Goal: Task Accomplishment & Management: Complete application form

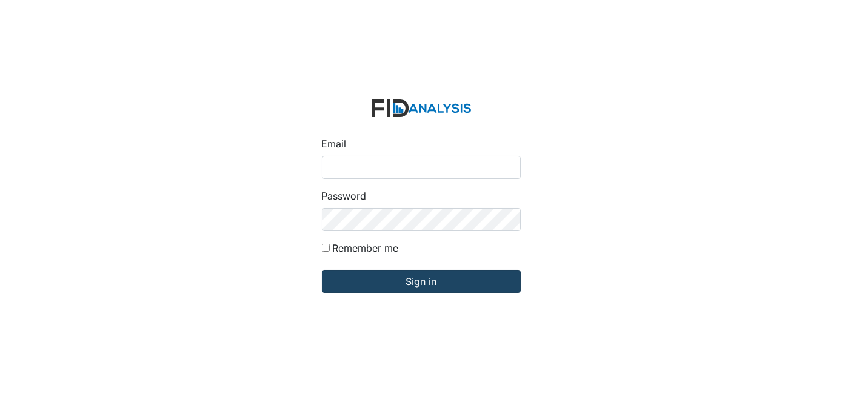
type input "[EMAIL_ADDRESS][DOMAIN_NAME]"
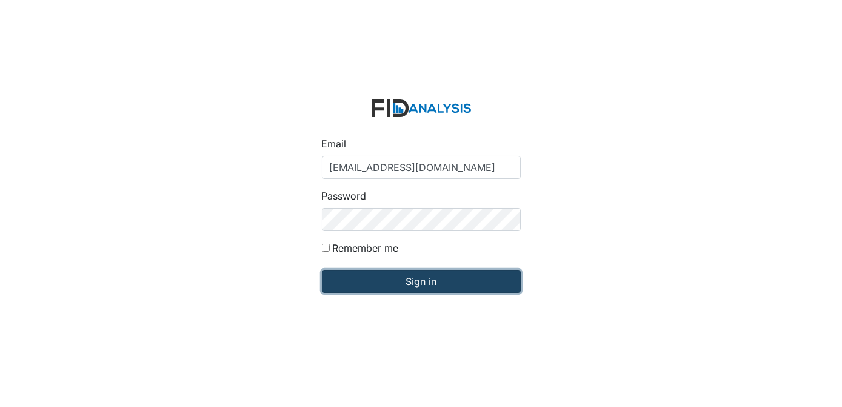
click at [494, 275] on input "Sign in" at bounding box center [421, 281] width 199 height 23
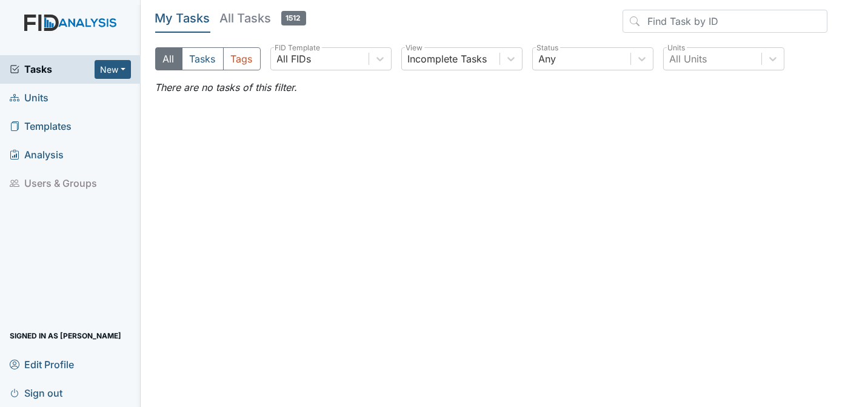
click at [72, 68] on span "Tasks" at bounding box center [52, 69] width 85 height 15
click at [45, 95] on span "Units" at bounding box center [29, 97] width 39 height 19
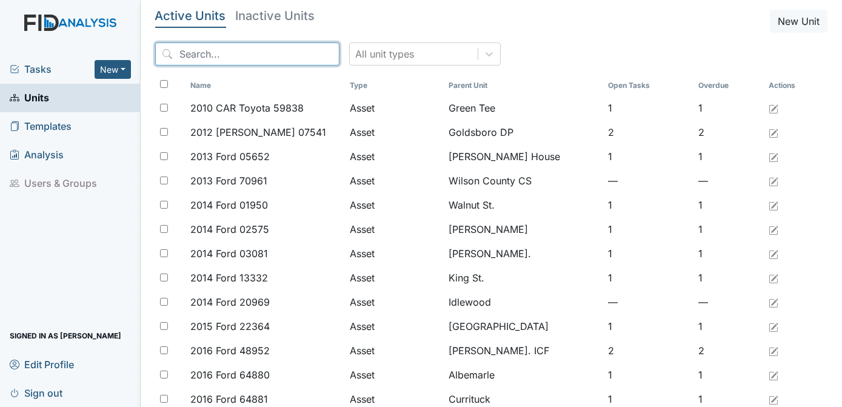
click at [185, 55] on input "search" at bounding box center [247, 53] width 184 height 23
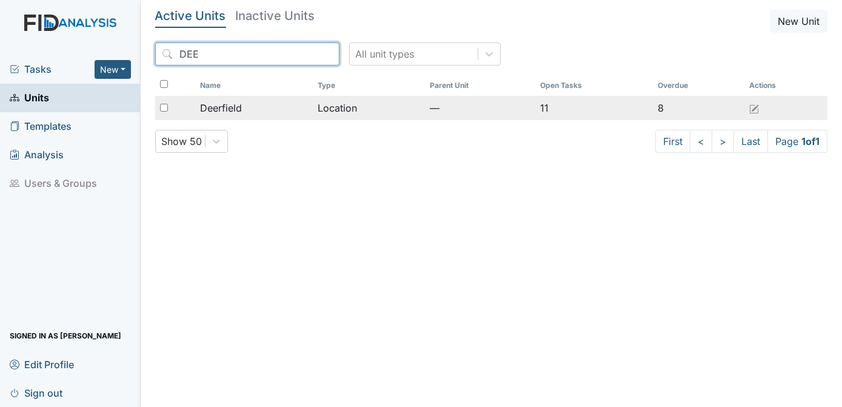
type input "DEE"
click at [158, 105] on div at bounding box center [175, 108] width 40 height 24
checkbox input "true"
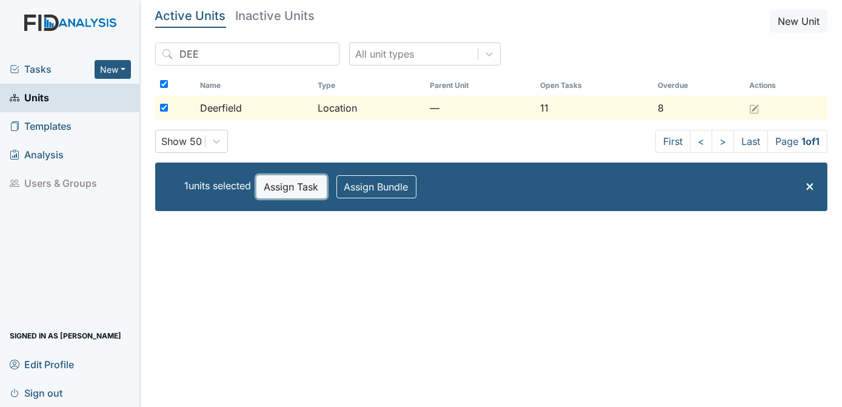
click at [289, 186] on button "Assign Task" at bounding box center [291, 186] width 70 height 23
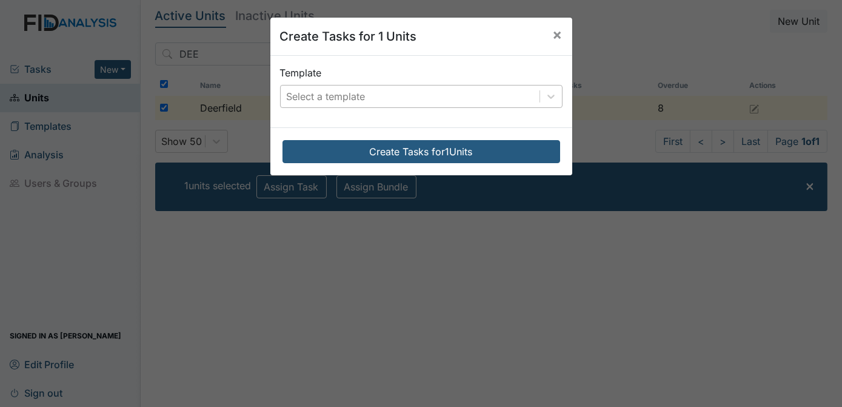
click at [383, 99] on div "Select a template" at bounding box center [410, 96] width 259 height 22
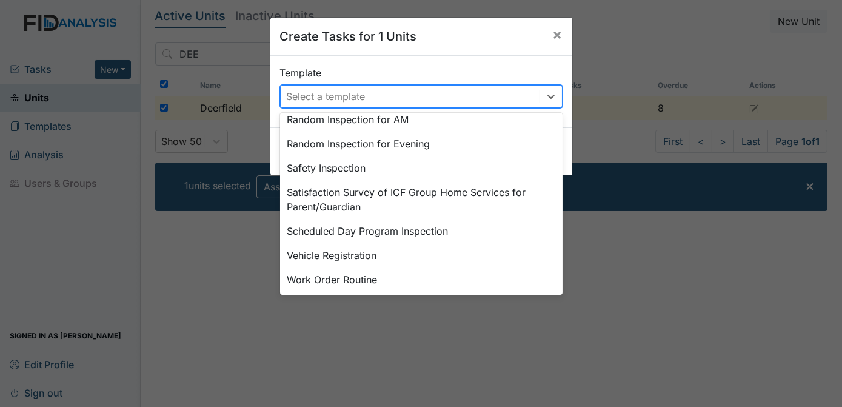
scroll to position [635, 0]
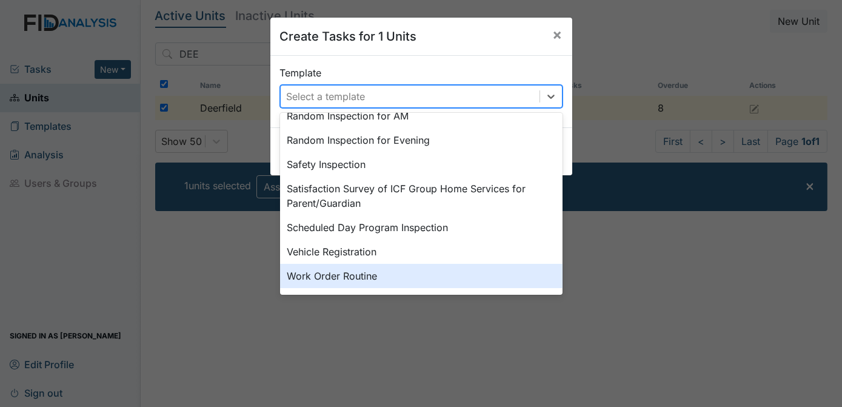
click at [386, 275] on div "Work Order Routine" at bounding box center [421, 276] width 282 height 24
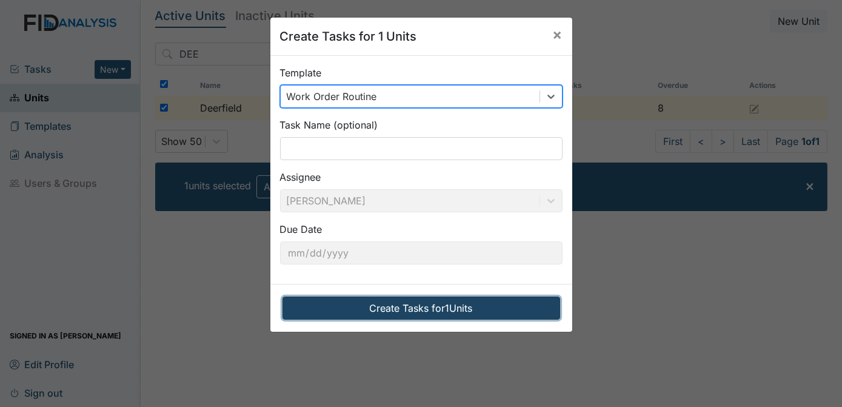
click at [413, 314] on button "Create Tasks for 1 Units" at bounding box center [421, 307] width 278 height 23
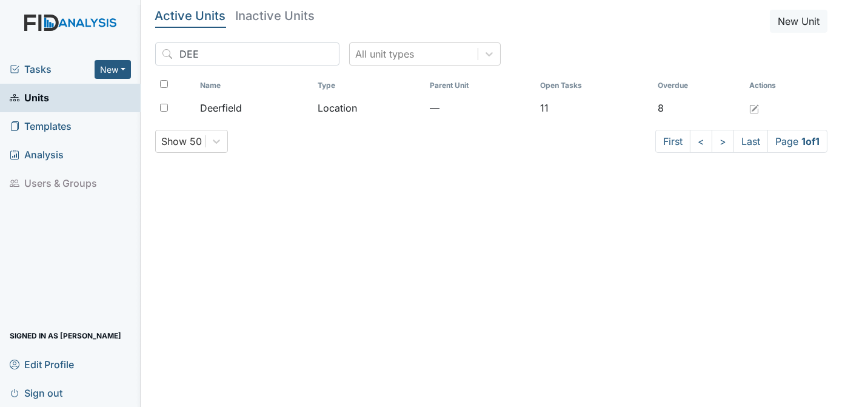
click at [39, 65] on span "Tasks" at bounding box center [52, 69] width 85 height 15
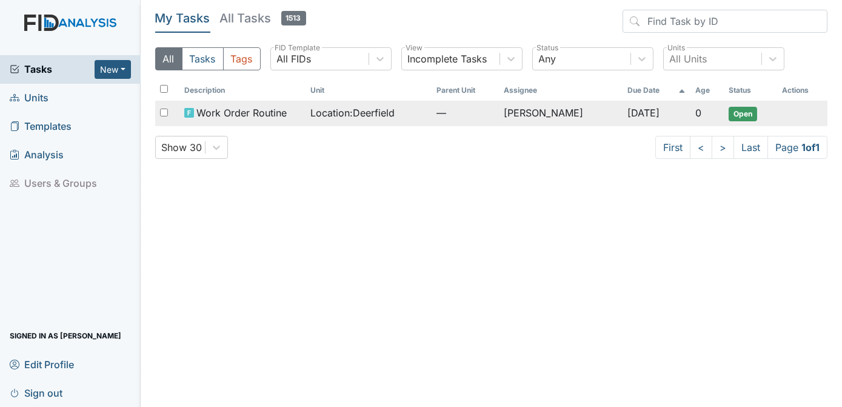
click at [738, 113] on span "Open" at bounding box center [743, 114] width 28 height 15
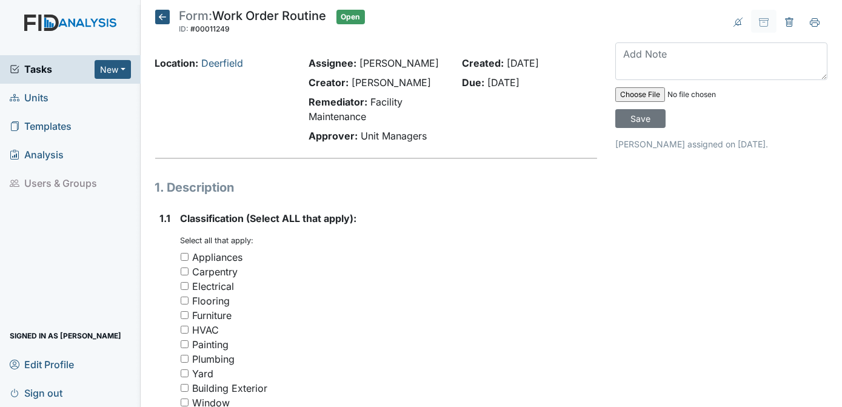
click at [185, 356] on input "Plumbing" at bounding box center [185, 359] width 8 height 8
checkbox input "true"
drag, startPoint x: 832, startPoint y: 120, endPoint x: 844, endPoint y: 177, distance: 58.3
click at [841, 177] on html "Tasks New Form Inspection Document Bundle Units Templates Analysis Users & Grou…" at bounding box center [421, 203] width 842 height 407
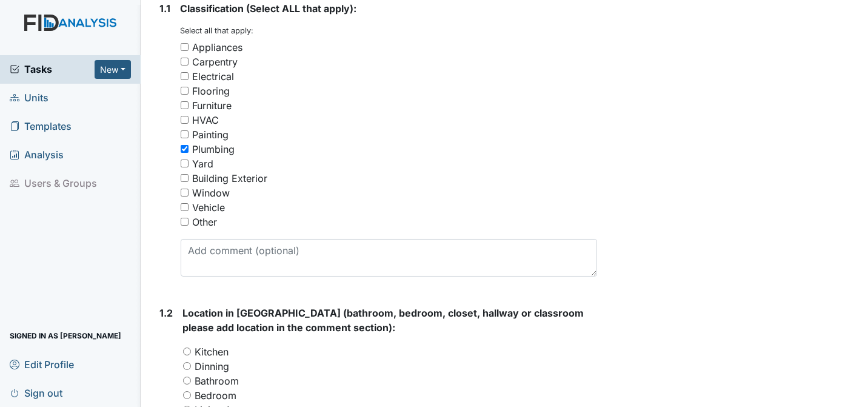
scroll to position [220, 0]
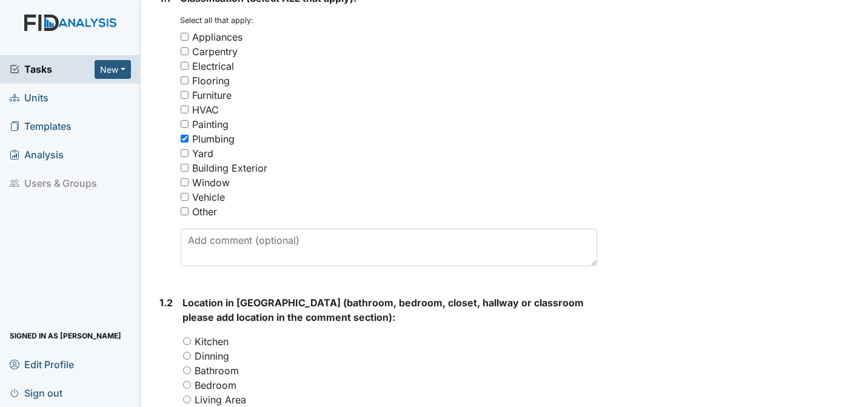
click at [187, 371] on input "Bathroom" at bounding box center [187, 370] width 8 height 8
radio input "true"
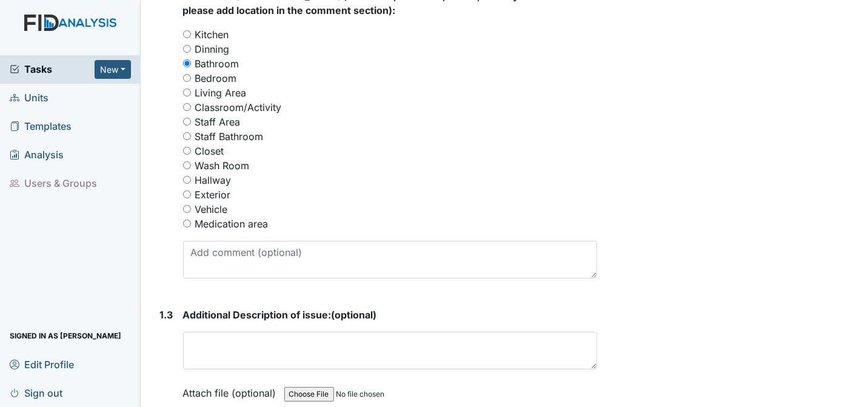
scroll to position [528, 0]
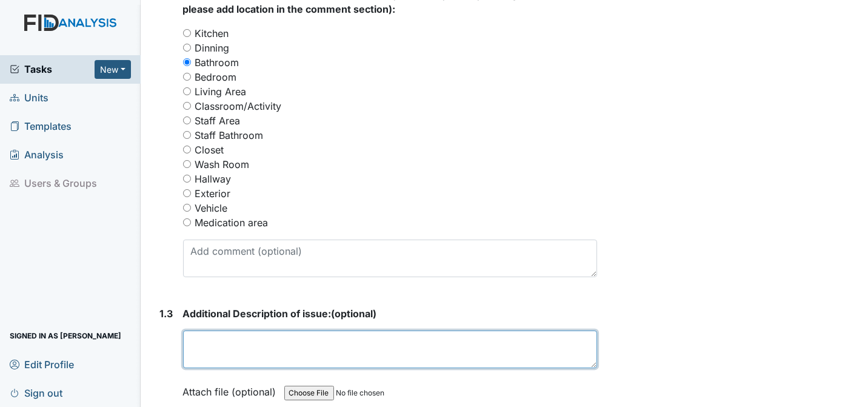
click at [201, 340] on textarea at bounding box center [390, 349] width 415 height 38
type textarea "A FLA"
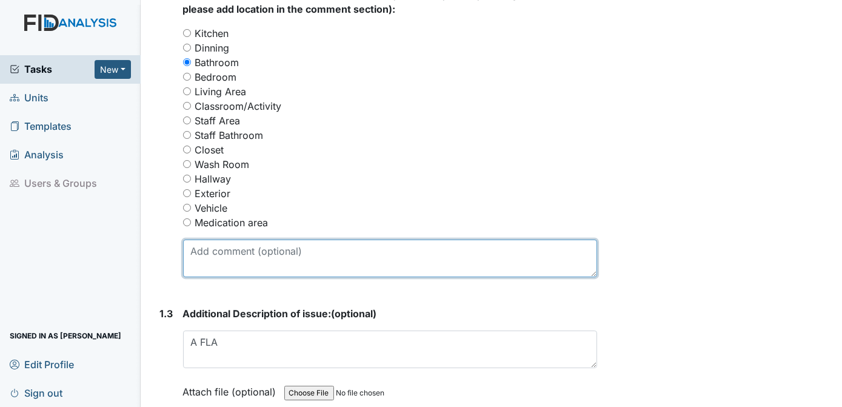
click at [215, 253] on textarea at bounding box center [390, 258] width 415 height 38
type textarea "B"
type textarea "HANDLE ON STOOL BROKEN"
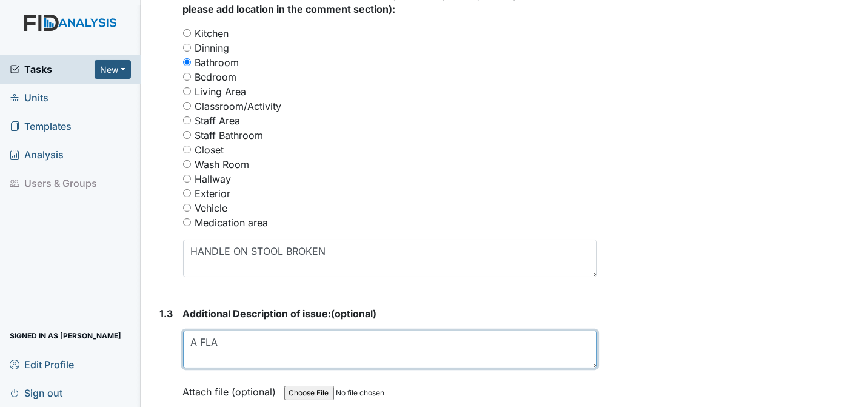
click at [221, 341] on textarea "A FLA" at bounding box center [390, 349] width 415 height 38
click at [540, 337] on textarea "A FLAG WAS LEFT ON THE DOOR FROM THE WATER DEPA" at bounding box center [390, 349] width 415 height 38
click at [506, 338] on textarea "A FLAG WAS LEFT ON THE DOOR FROM THE WATER DEPA" at bounding box center [390, 349] width 415 height 38
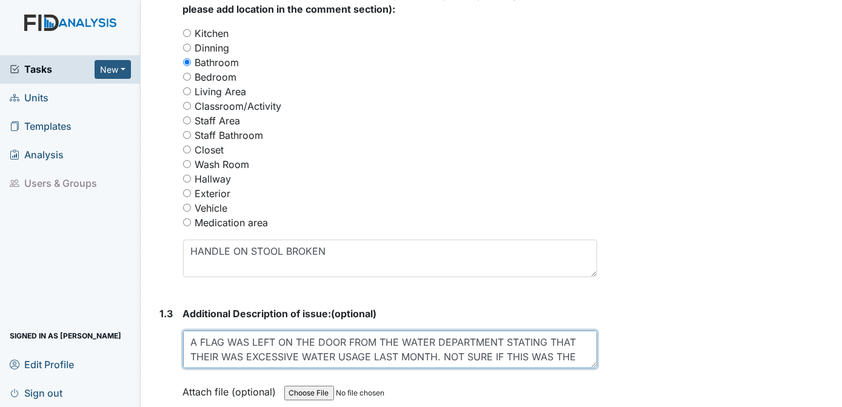
scroll to position [9, 0]
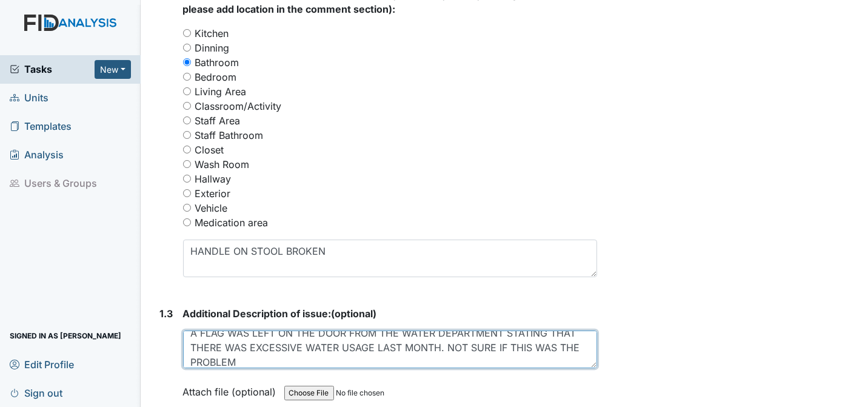
type textarea "A FLAG WAS LEFT ON THE DOOR FROM THE WATER DEPARTMENT STATING THAT THERE WAS EX…"
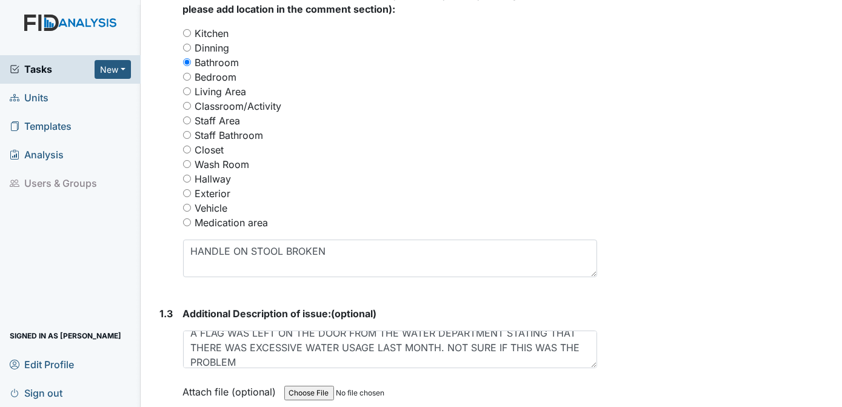
click at [693, 306] on div "Archive Task × Are you sure you want to archive this task? It will appear as in…" at bounding box center [721, 125] width 230 height 1286
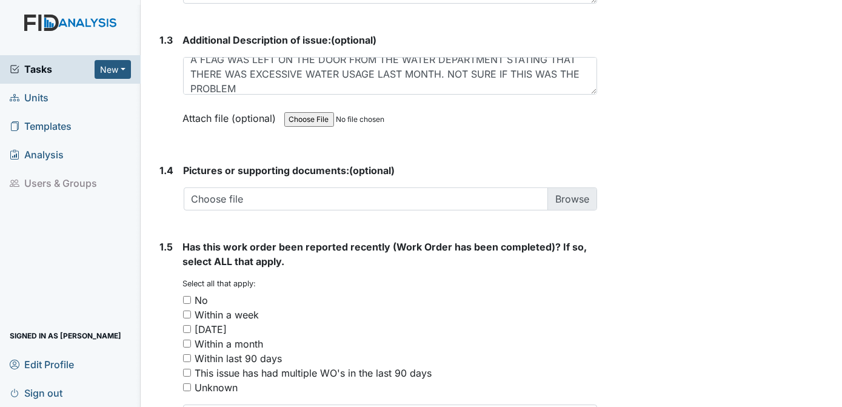
scroll to position [818, 0]
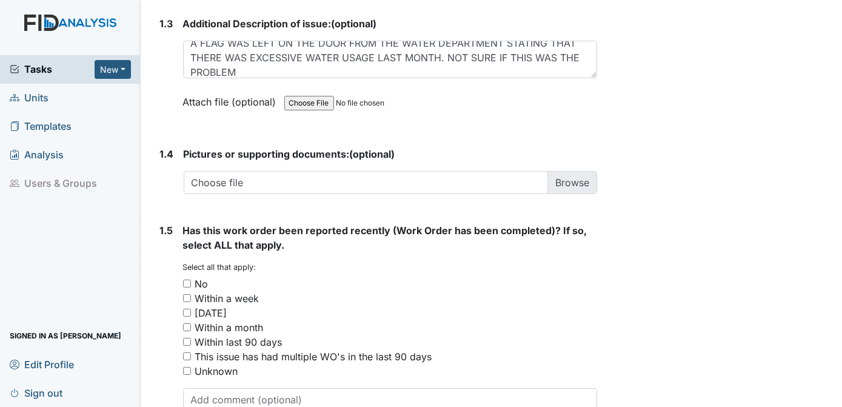
click at [187, 280] on input "No" at bounding box center [187, 283] width 8 height 8
checkbox input "true"
click at [509, 306] on div "Within two weeks" at bounding box center [390, 313] width 415 height 15
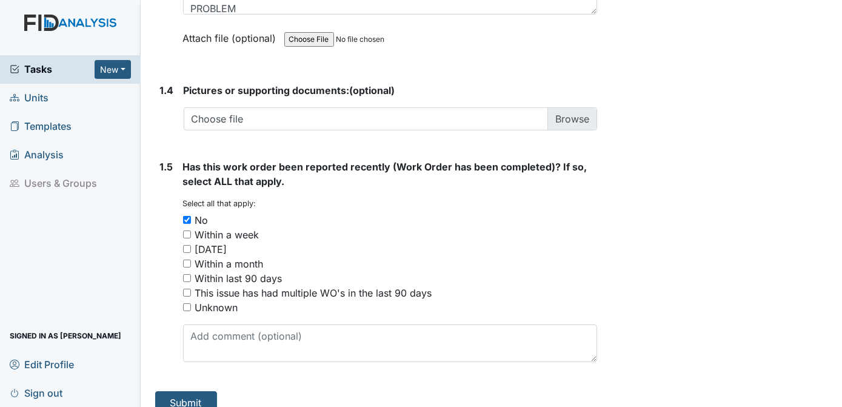
scroll to position [895, 0]
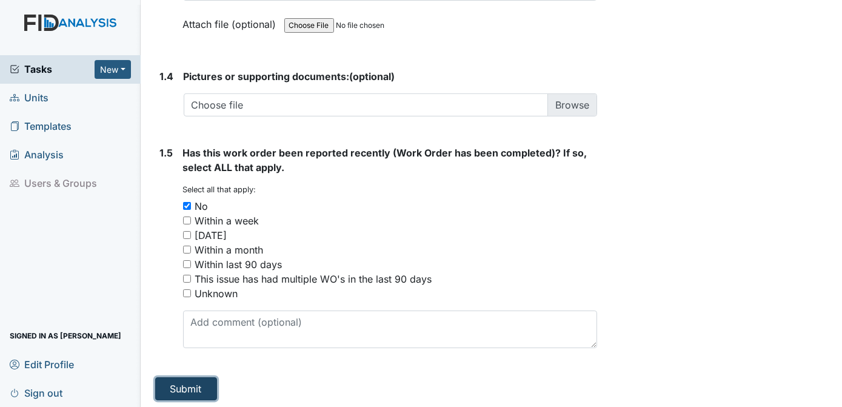
click at [184, 393] on button "Submit" at bounding box center [186, 388] width 62 height 23
